Goal: Information Seeking & Learning: Learn about a topic

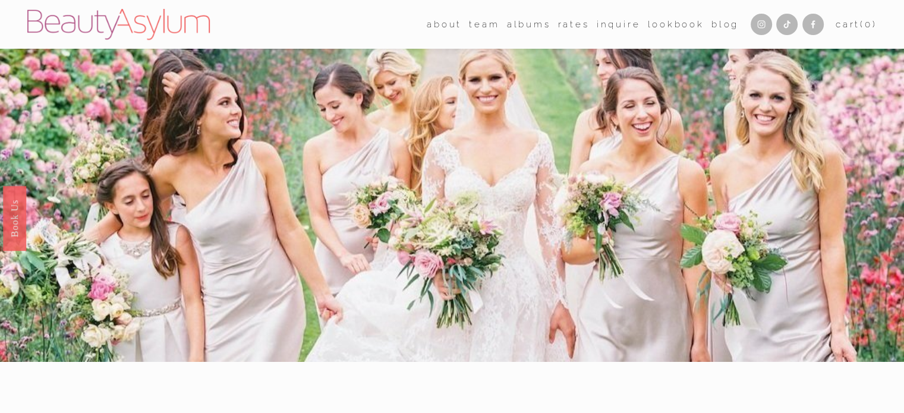
click at [532, 23] on link "albums" at bounding box center [529, 24] width 44 height 18
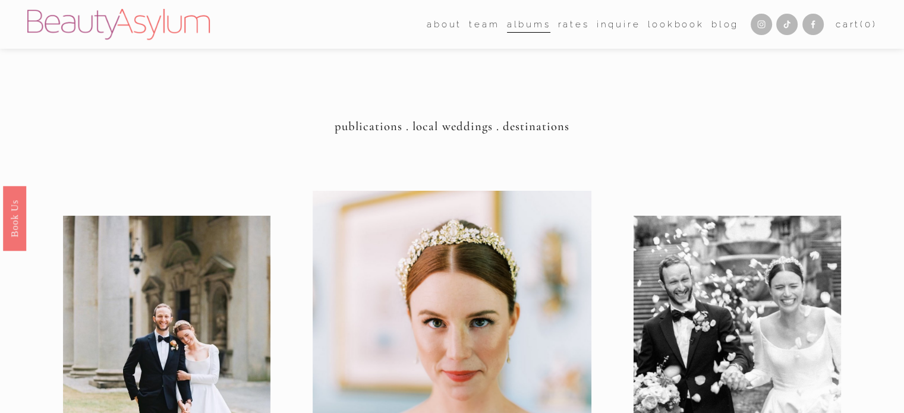
click at [570, 24] on link "Rates" at bounding box center [573, 24] width 31 height 18
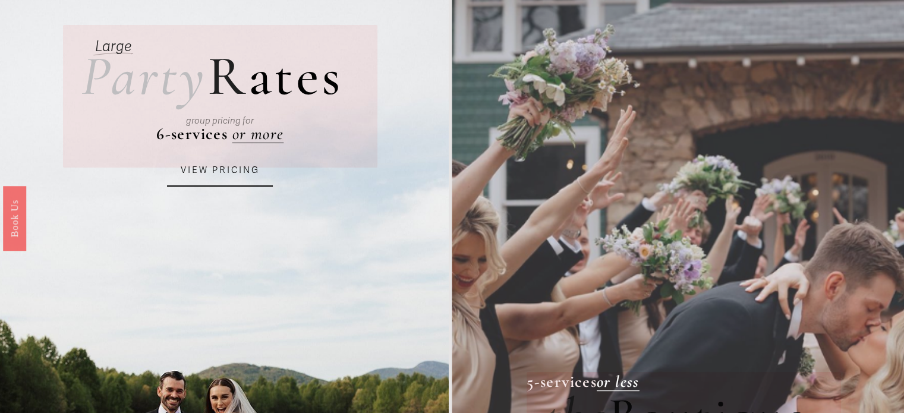
scroll to position [178, 0]
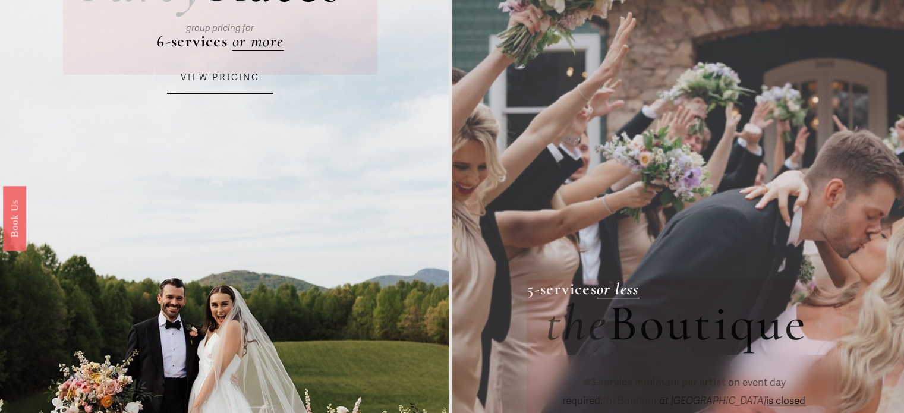
click at [245, 89] on link "VIEW PRICING" at bounding box center [220, 78] width 106 height 32
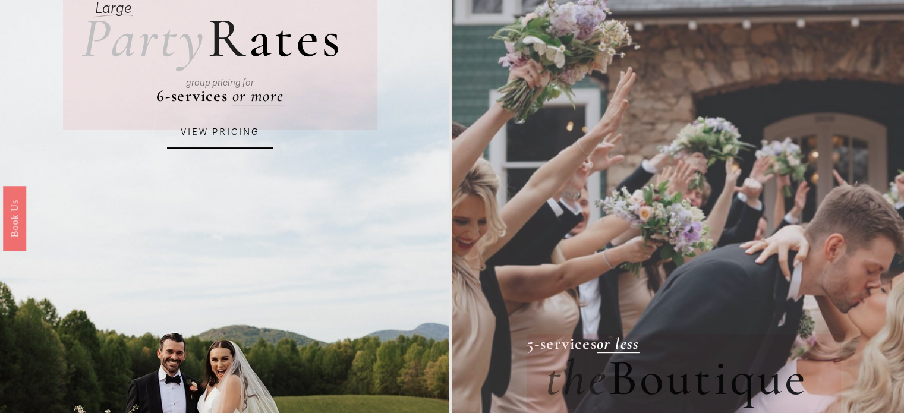
scroll to position [0, 0]
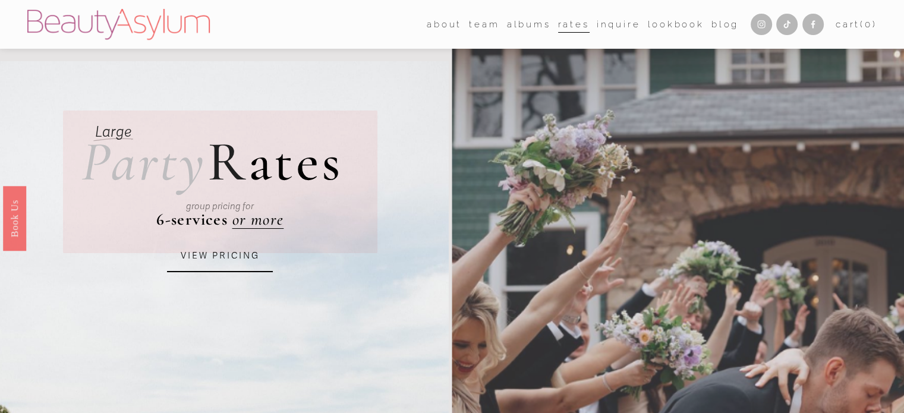
click at [478, 23] on span "team" at bounding box center [484, 25] width 30 height 16
click at [0, 0] on link "[GEOGRAPHIC_DATA]" at bounding box center [0, 0] width 0 height 0
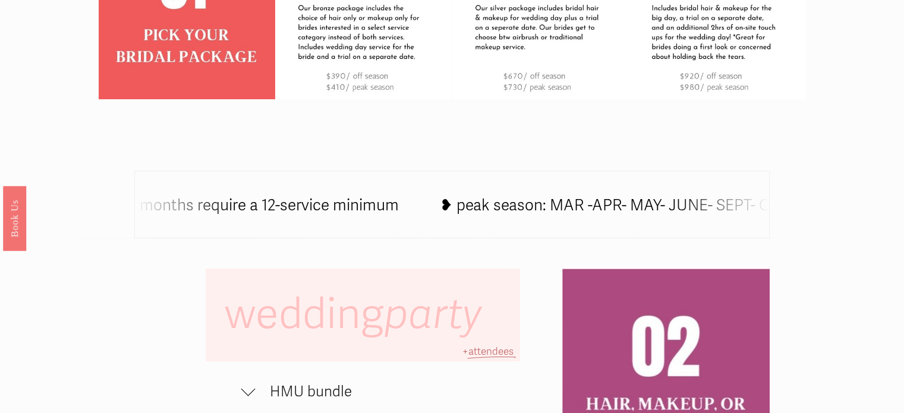
scroll to position [713, 0]
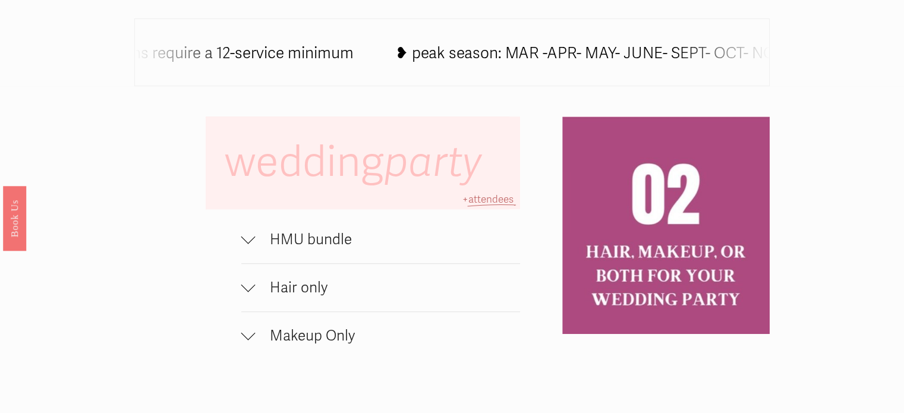
click at [248, 243] on div at bounding box center [248, 236] width 14 height 14
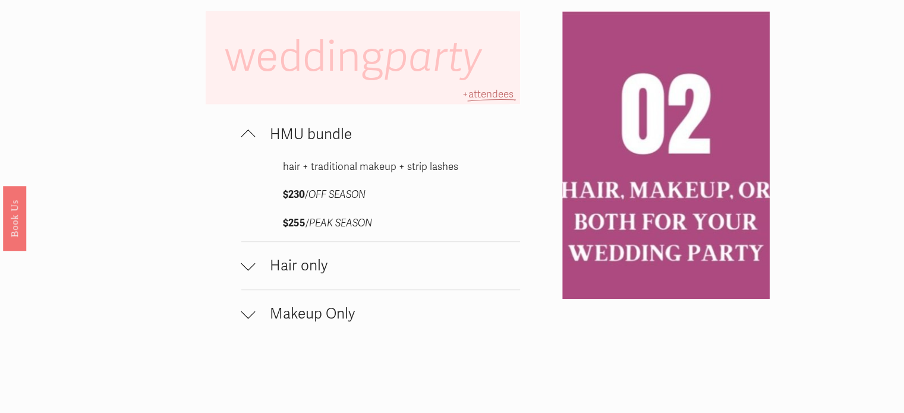
scroll to position [832, 0]
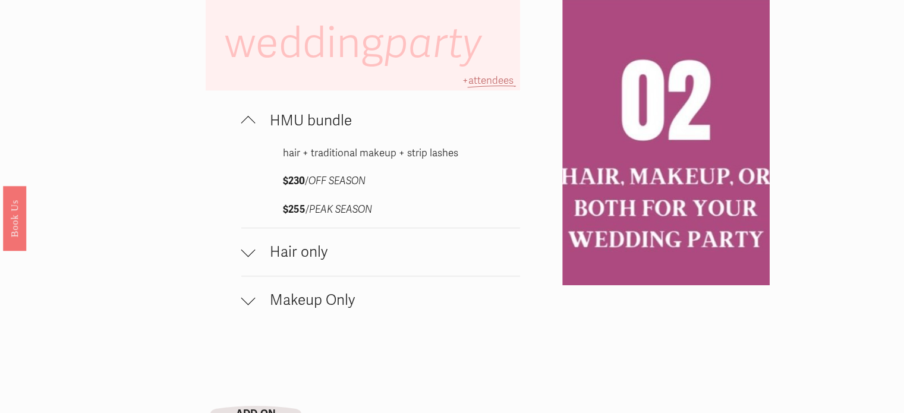
click at [242, 258] on div at bounding box center [248, 252] width 14 height 14
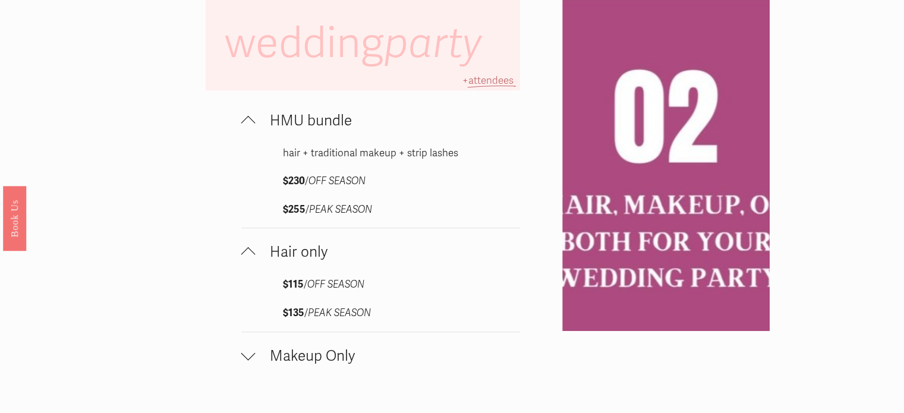
scroll to position [891, 0]
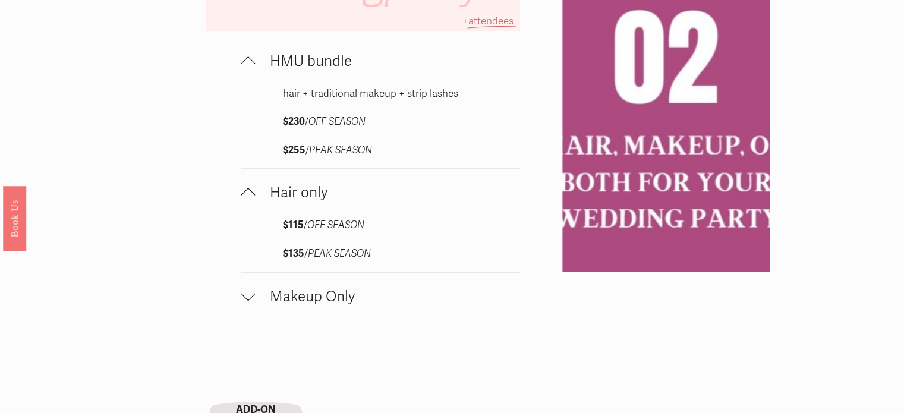
click at [247, 299] on div at bounding box center [248, 293] width 14 height 14
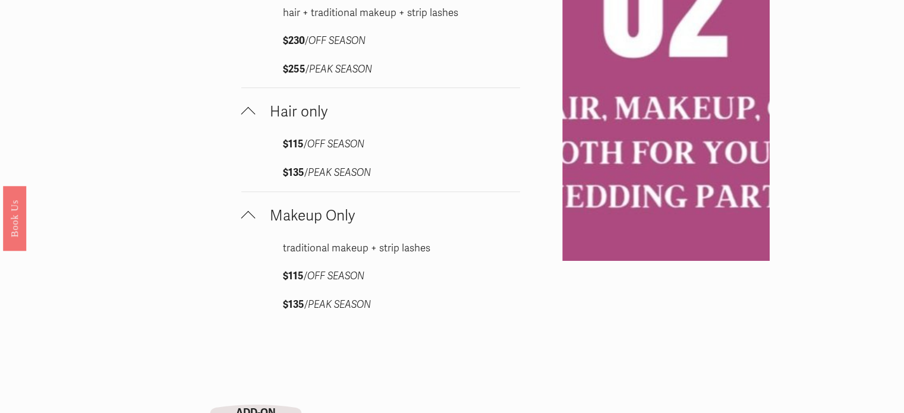
scroll to position [1129, 0]
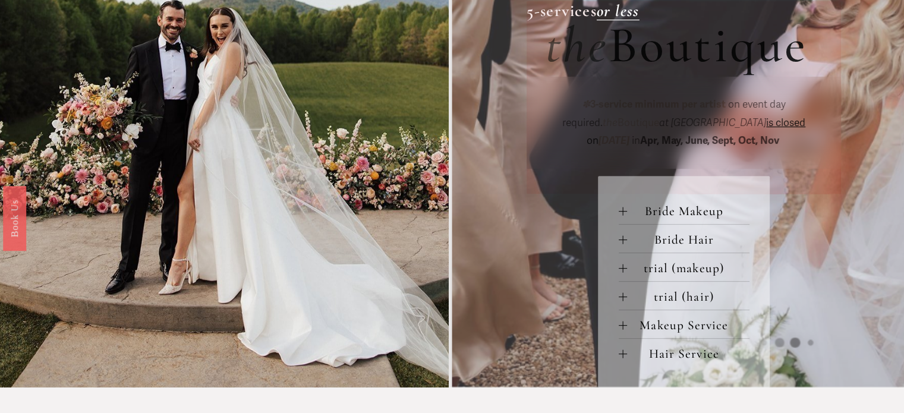
scroll to position [475, 0]
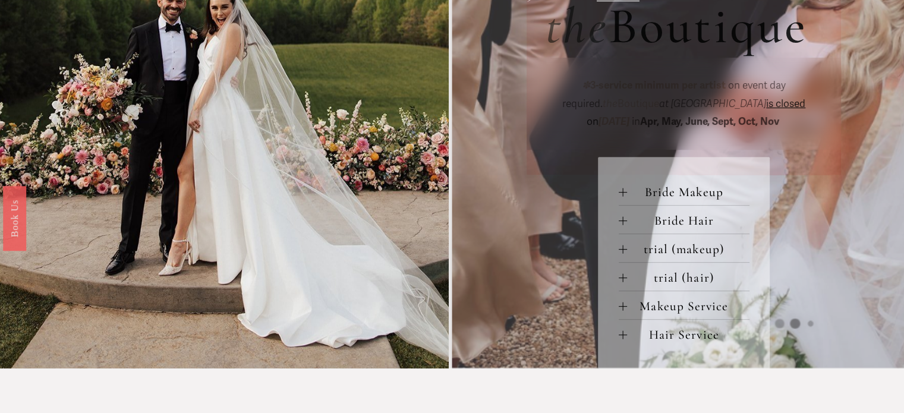
click at [620, 310] on div at bounding box center [623, 306] width 8 height 8
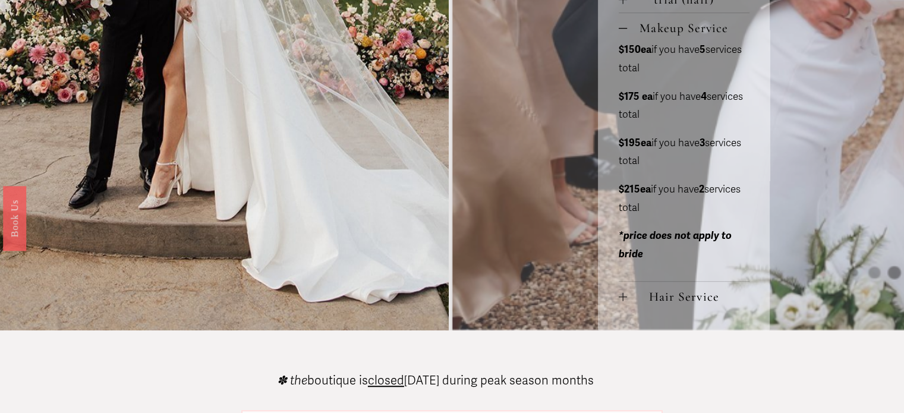
scroll to position [772, 0]
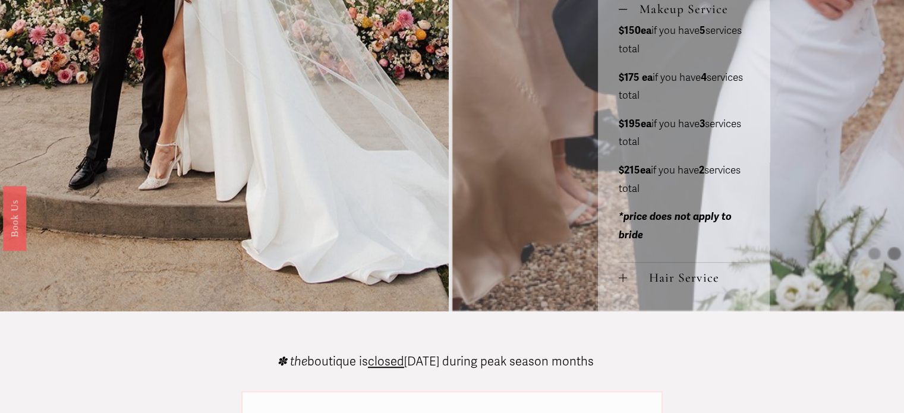
click at [620, 281] on div at bounding box center [623, 277] width 8 height 8
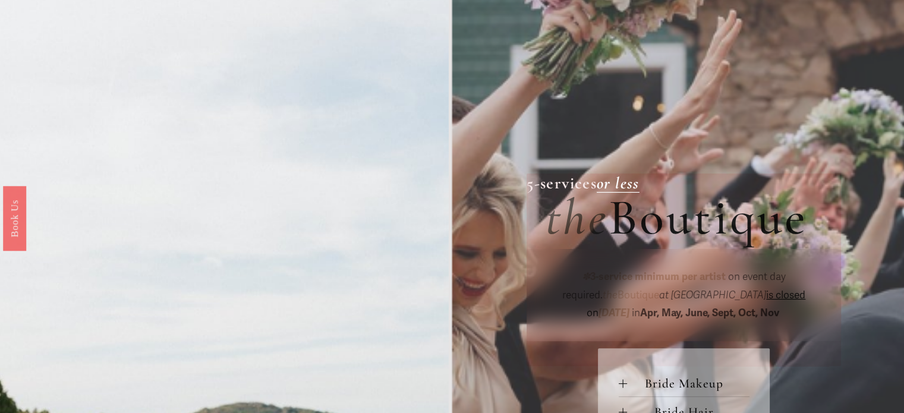
scroll to position [119, 0]
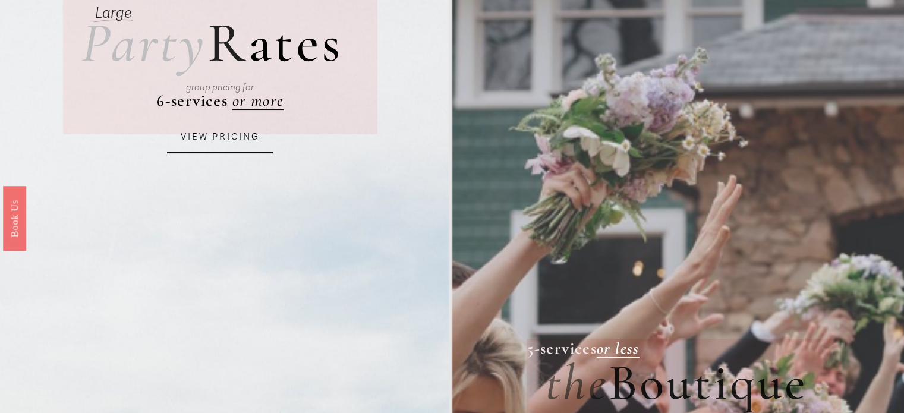
click at [234, 135] on link "VIEW PRICING" at bounding box center [220, 137] width 106 height 32
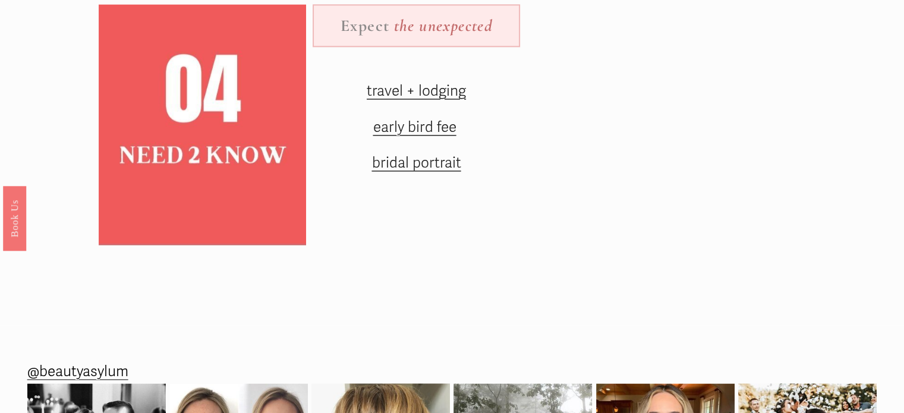
scroll to position [1545, 0]
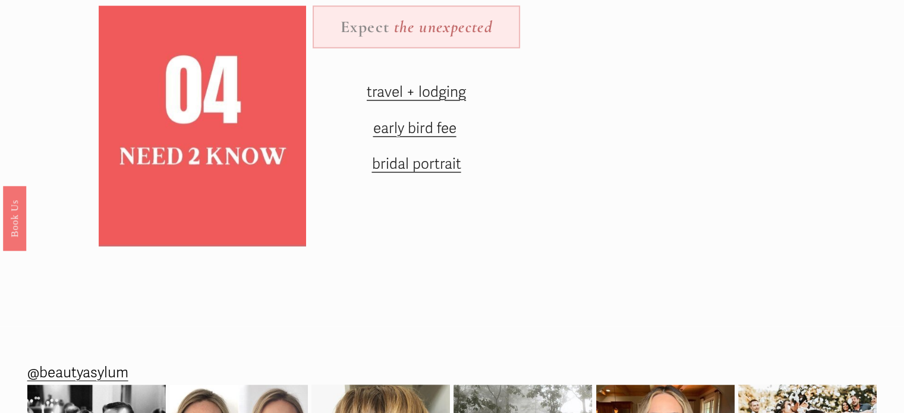
click at [446, 101] on span "travel + lodging" at bounding box center [416, 92] width 99 height 18
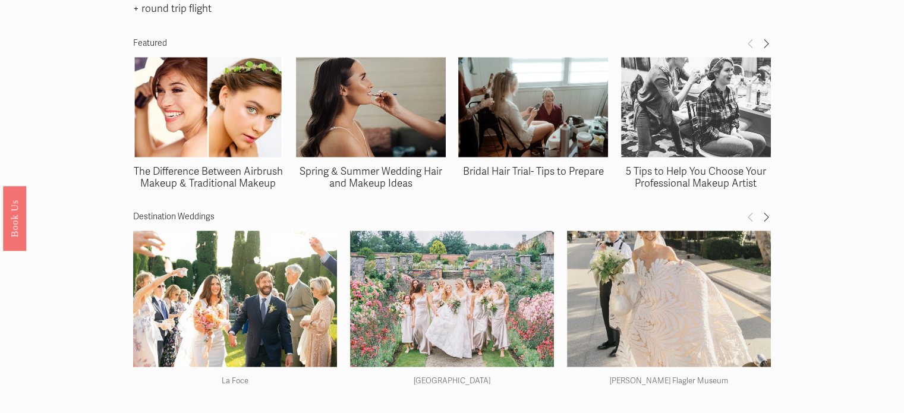
scroll to position [1783, 0]
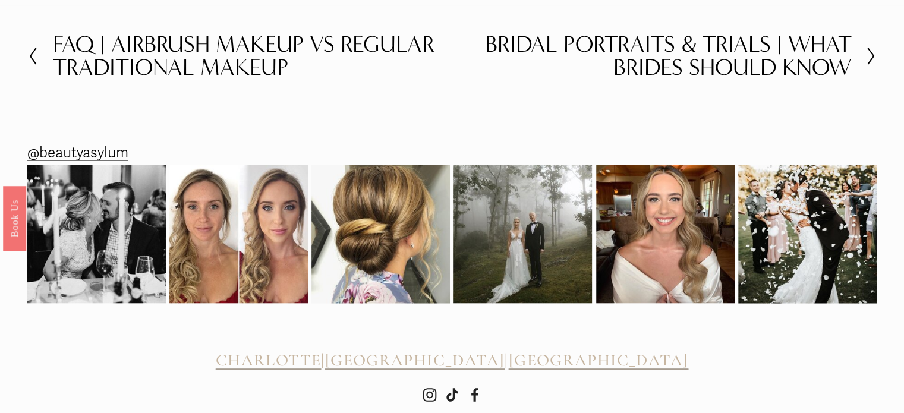
scroll to position [2329, 0]
